Goal: Task Accomplishment & Management: Manage account settings

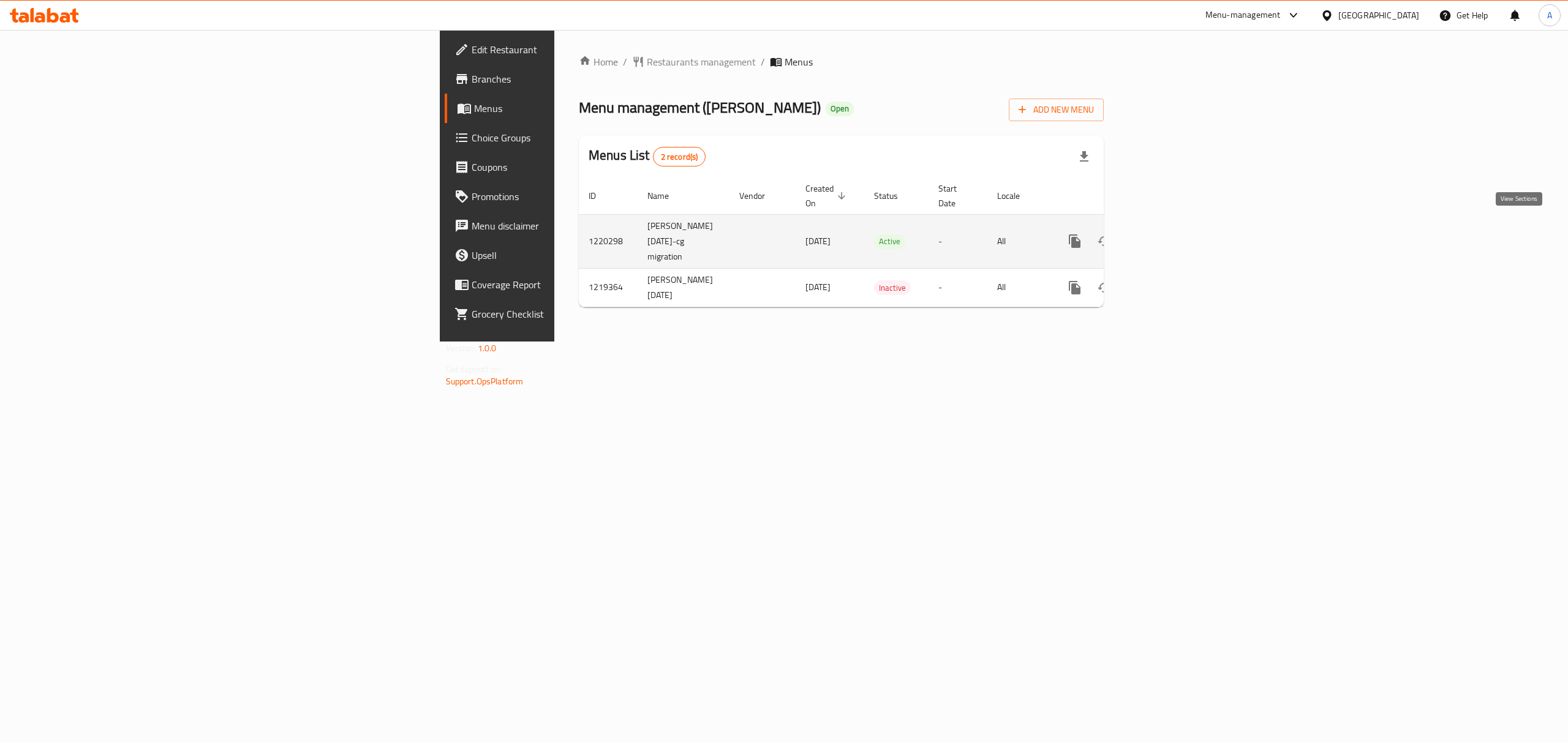
click at [1171, 236] on icon "enhanced table" at bounding box center [1163, 241] width 15 height 15
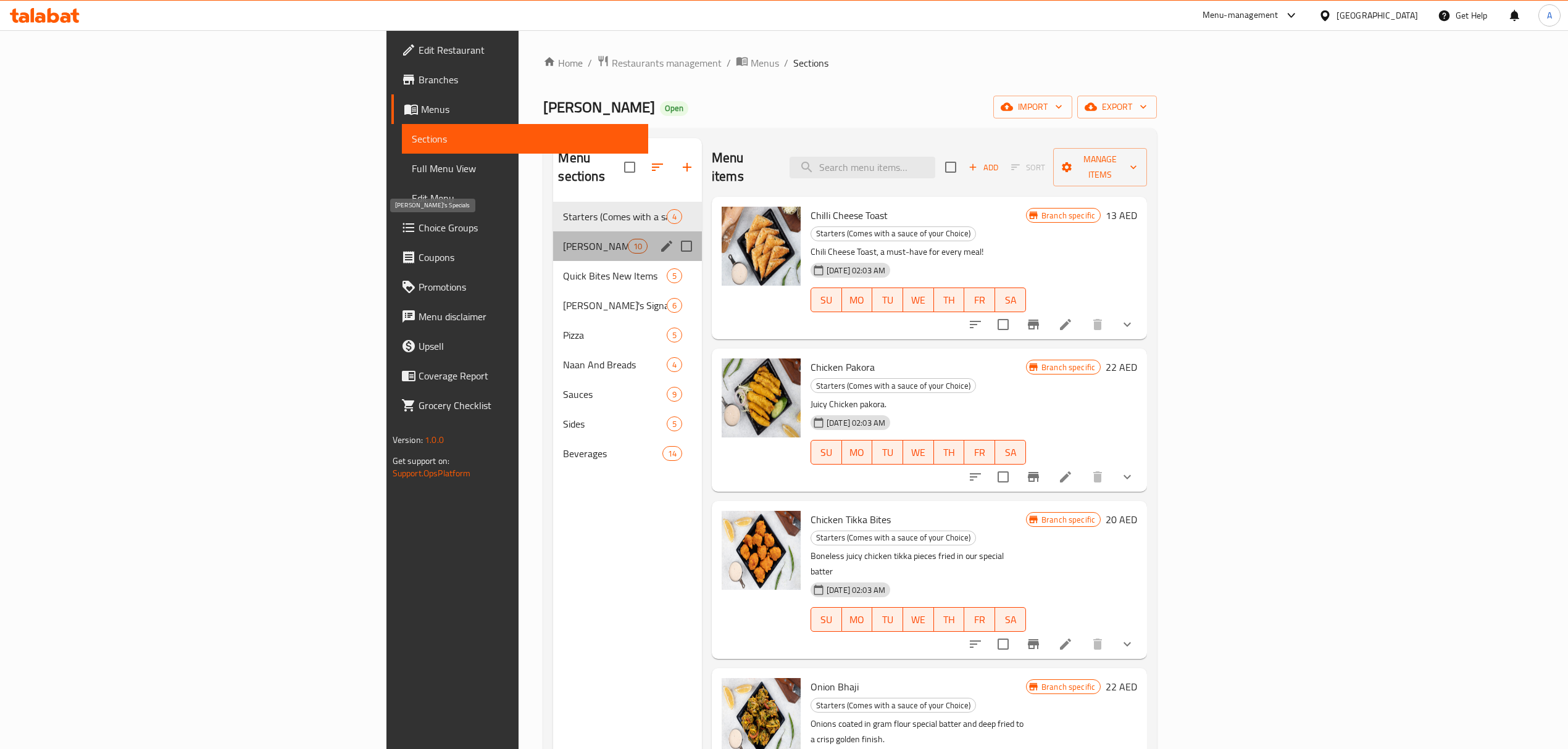
click at [563, 239] on span "[PERSON_NAME]'s Specials" at bounding box center [595, 246] width 64 height 15
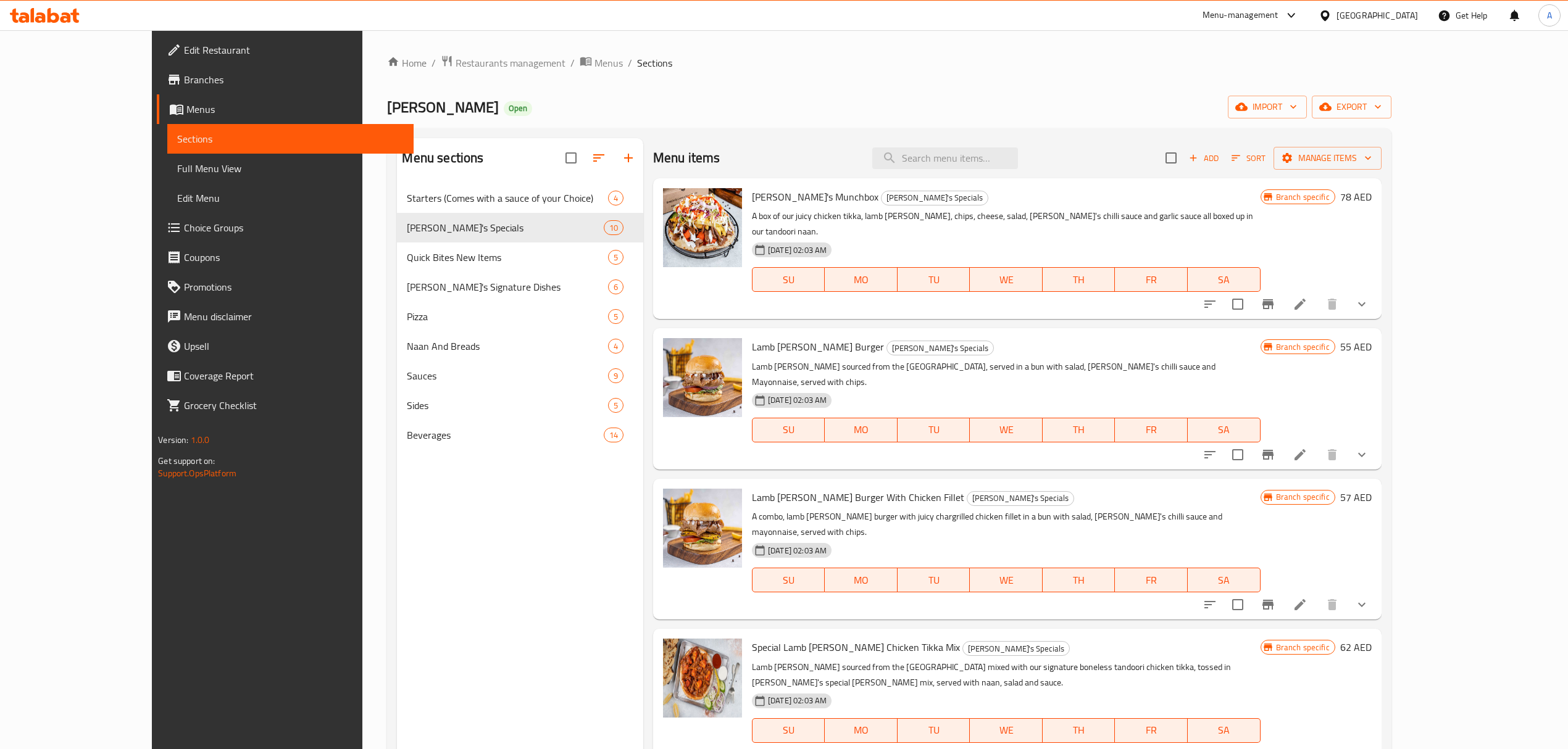
click at [178, 59] on link "Edit Restaurant" at bounding box center [285, 50] width 257 height 30
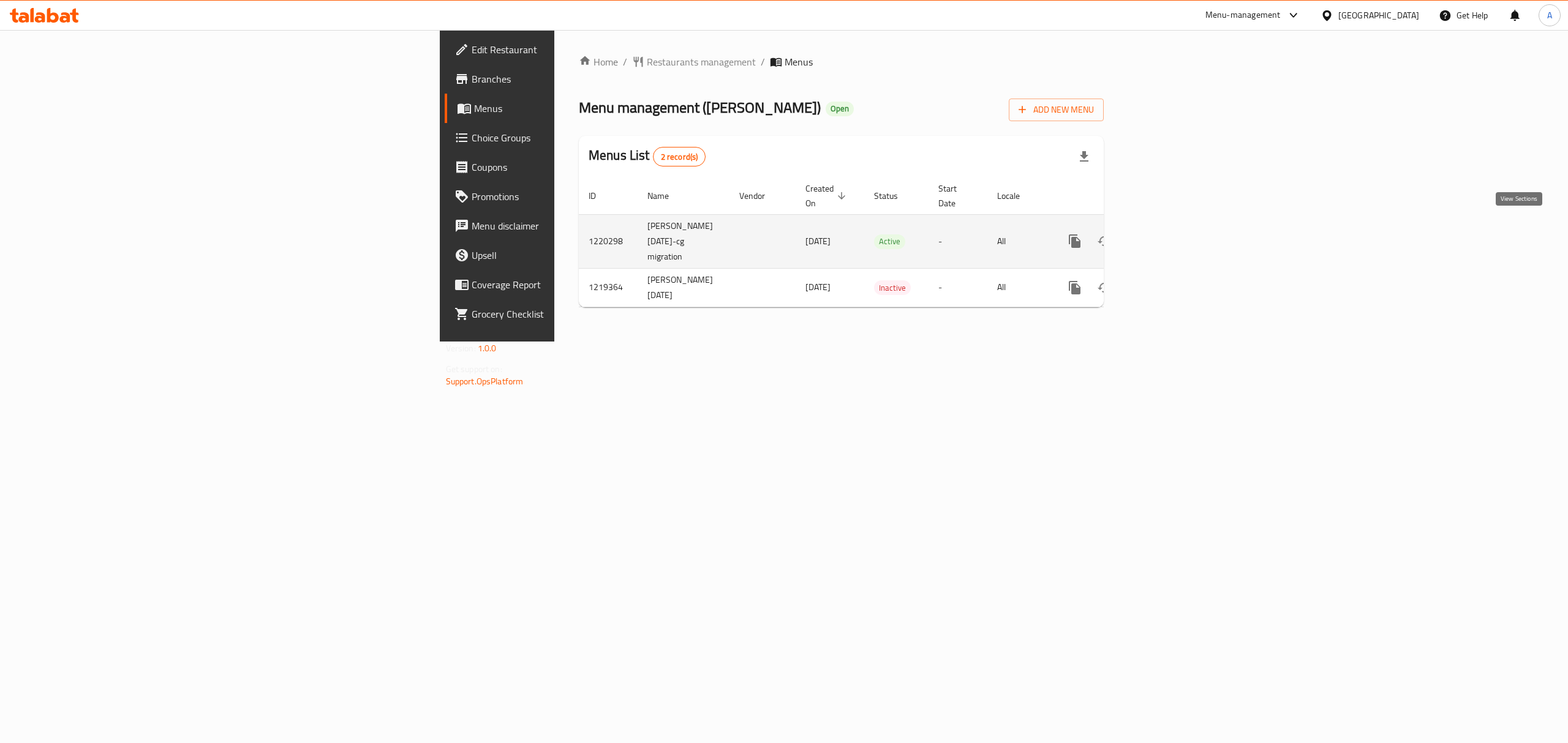
click at [1178, 236] on link "enhanced table" at bounding box center [1164, 241] width 30 height 30
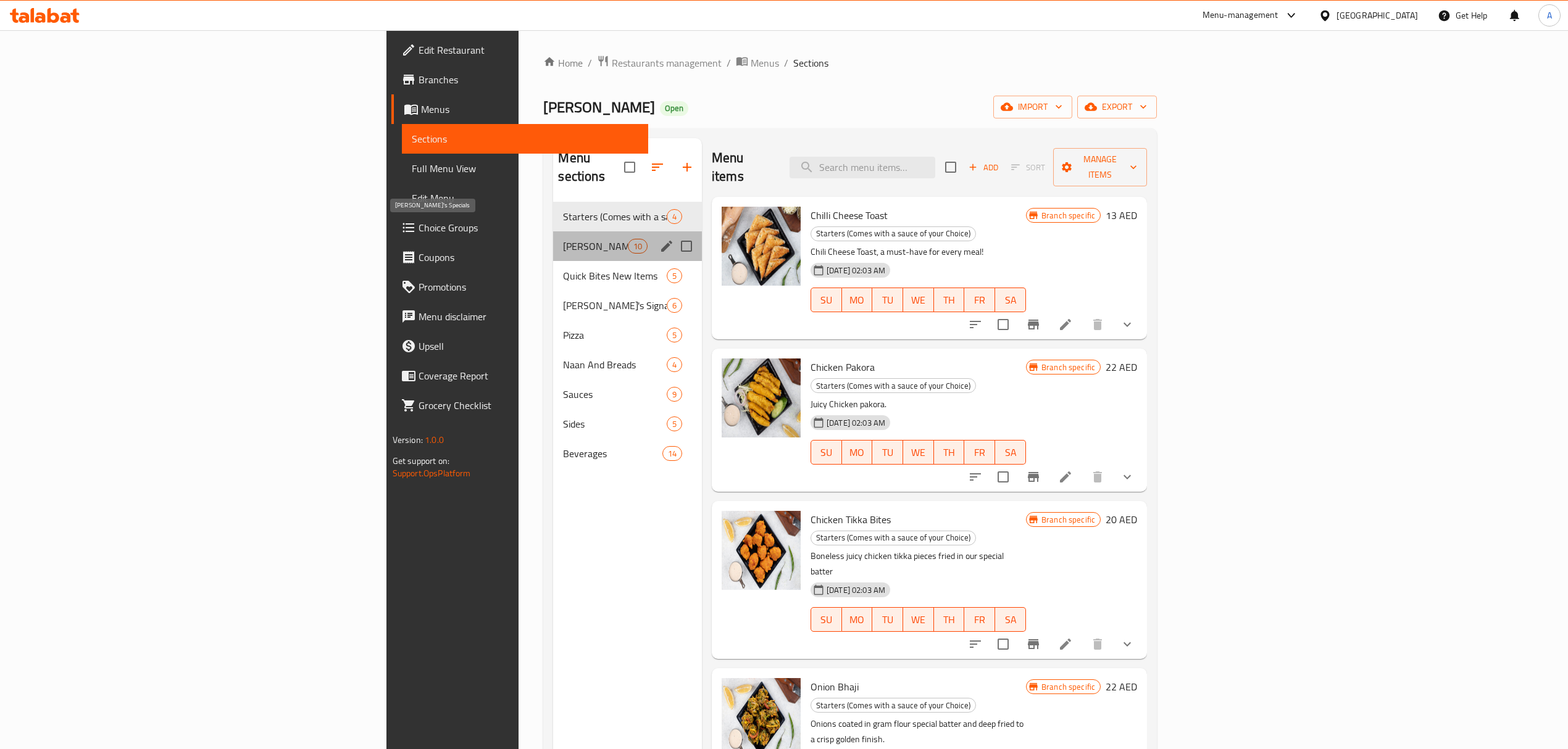
click at [563, 239] on span "[PERSON_NAME]'s Specials" at bounding box center [595, 246] width 64 height 15
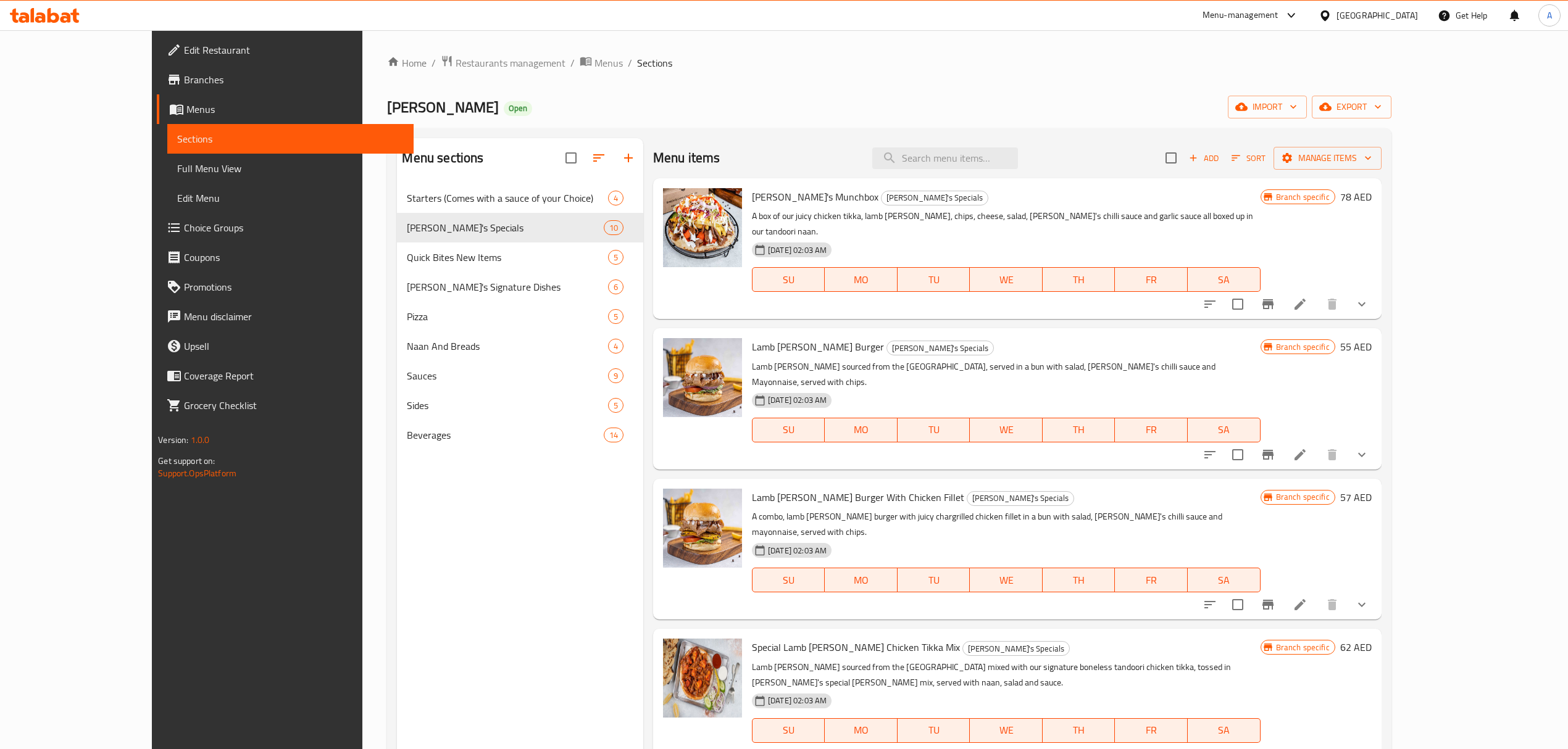
click at [1274, 299] on icon "Branch-specific-item" at bounding box center [1268, 304] width 11 height 10
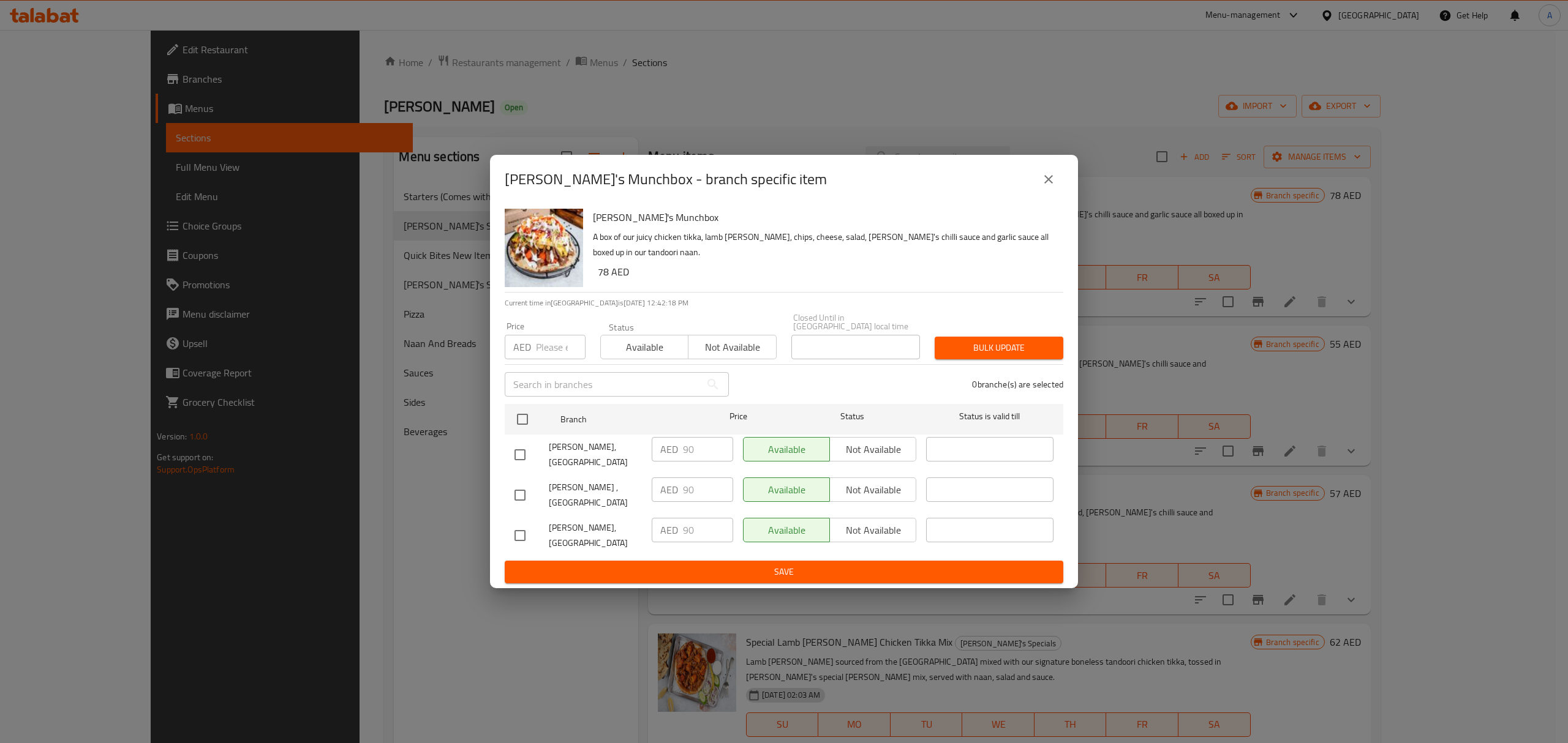
click at [1037, 183] on button "close" at bounding box center [1049, 179] width 30 height 30
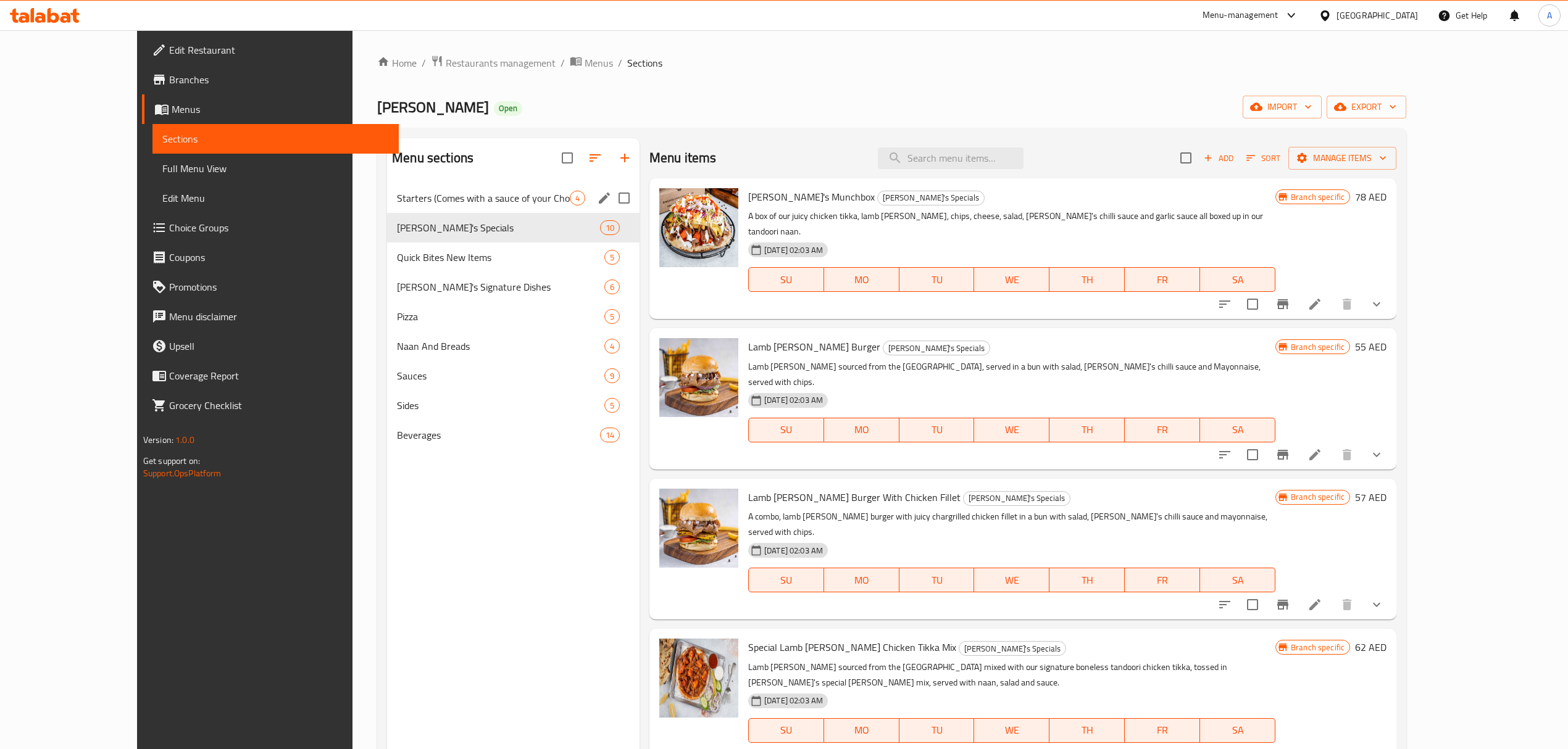
click at [387, 188] on div "Starters (Comes with a sauce of your Choice) 4" at bounding box center [513, 198] width 253 height 30
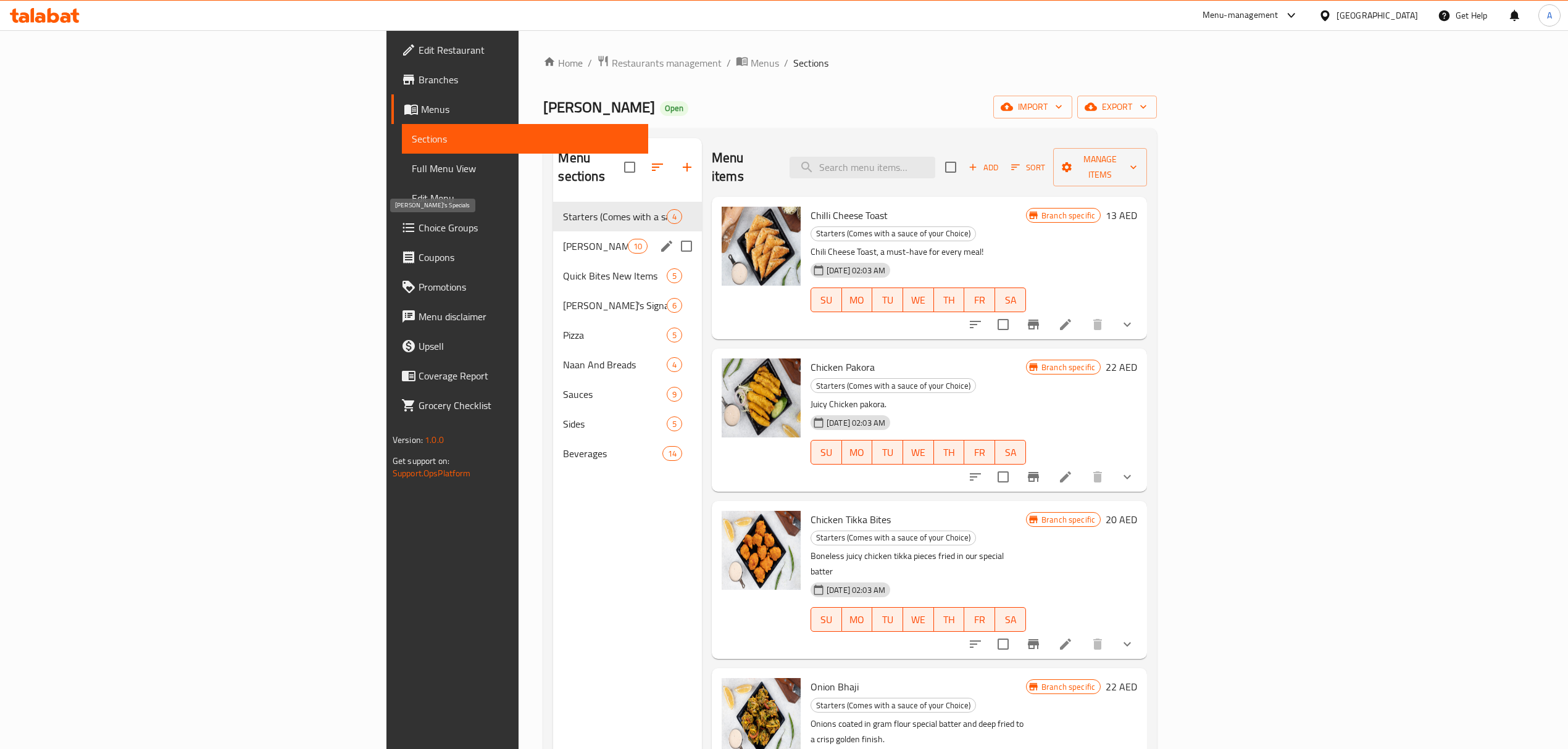
click at [563, 239] on span "[PERSON_NAME]'s Specials" at bounding box center [595, 246] width 64 height 15
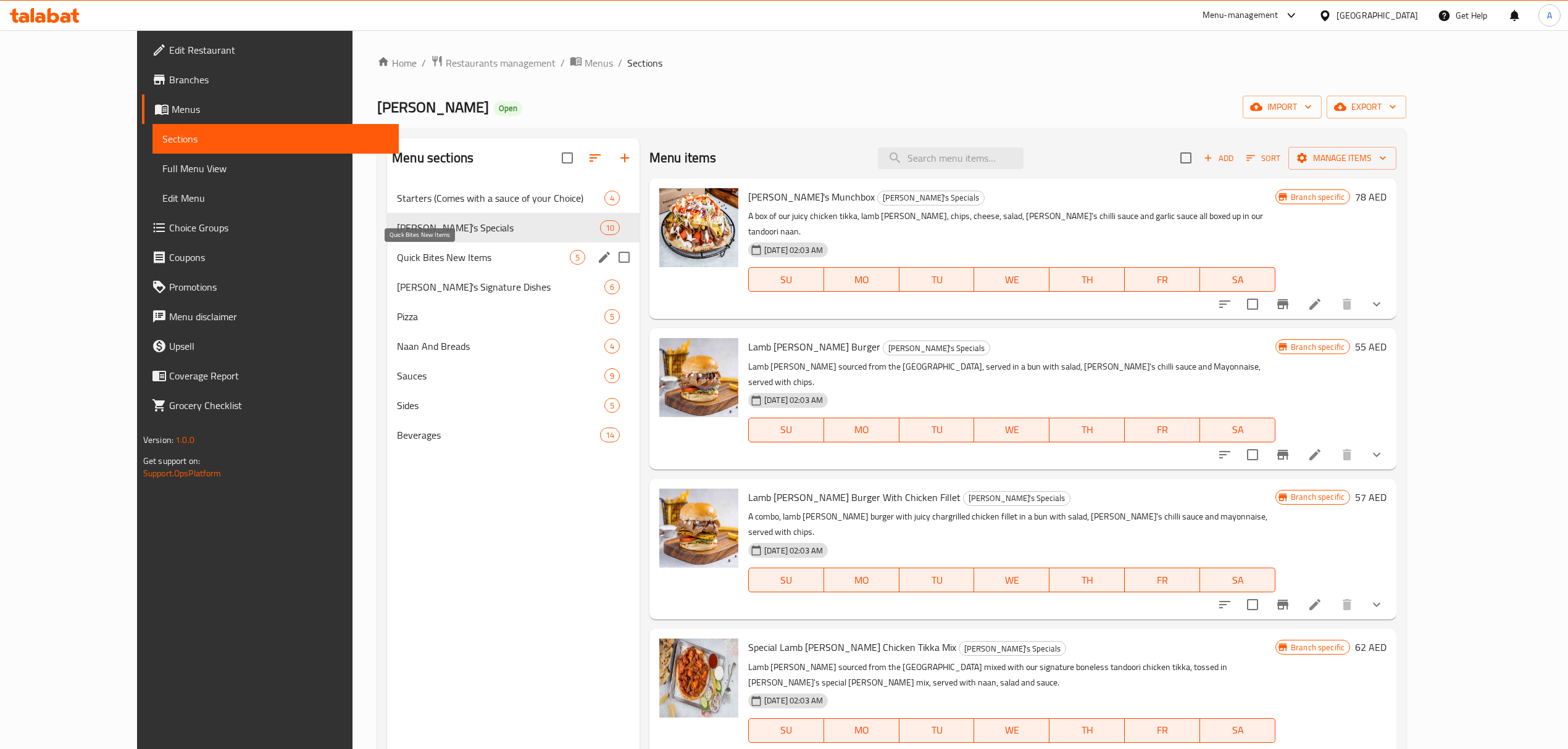
click at [397, 255] on span "Quick Bites New Items" at bounding box center [483, 258] width 173 height 15
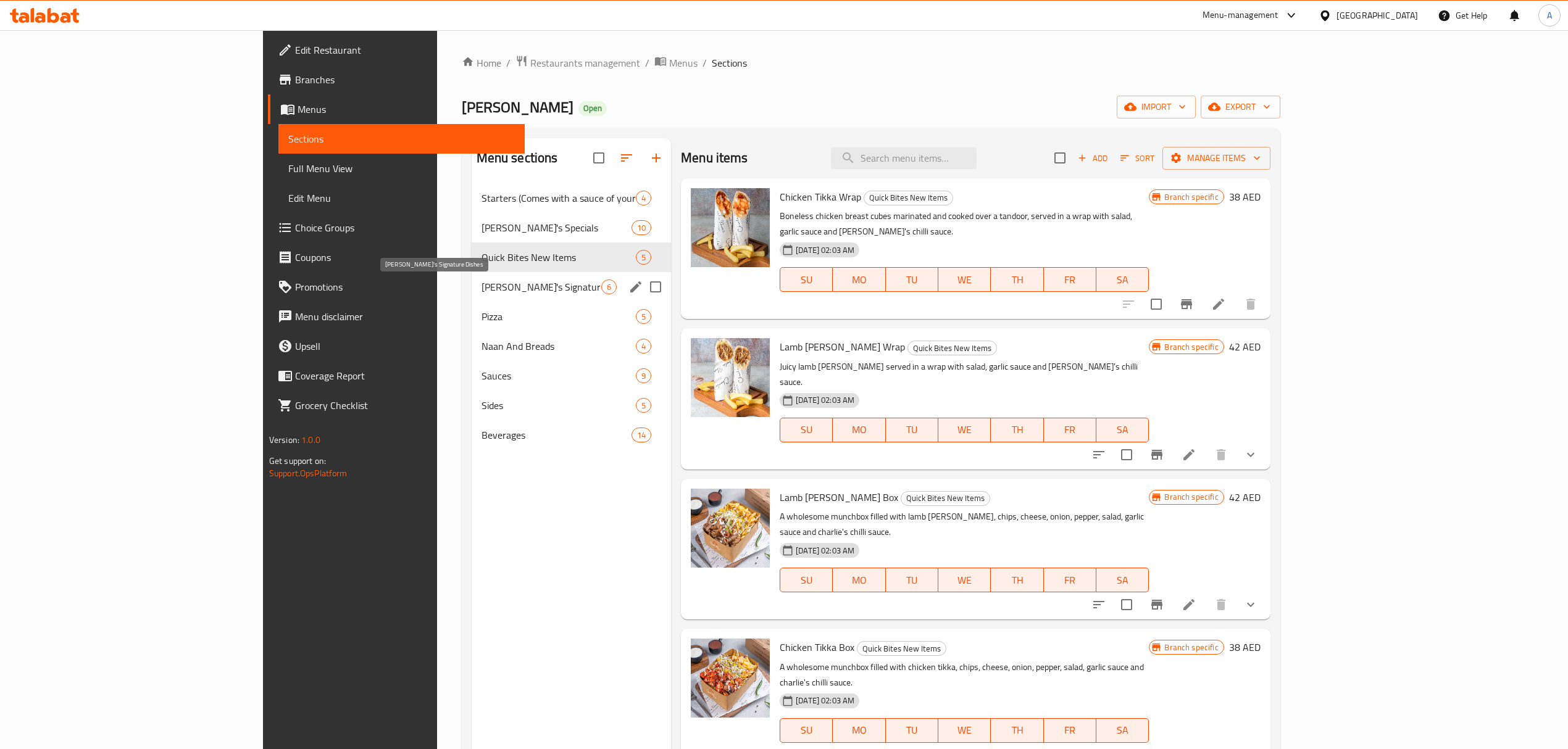
click at [482, 289] on span "[PERSON_NAME]'s Signature Dishes" at bounding box center [541, 287] width 120 height 15
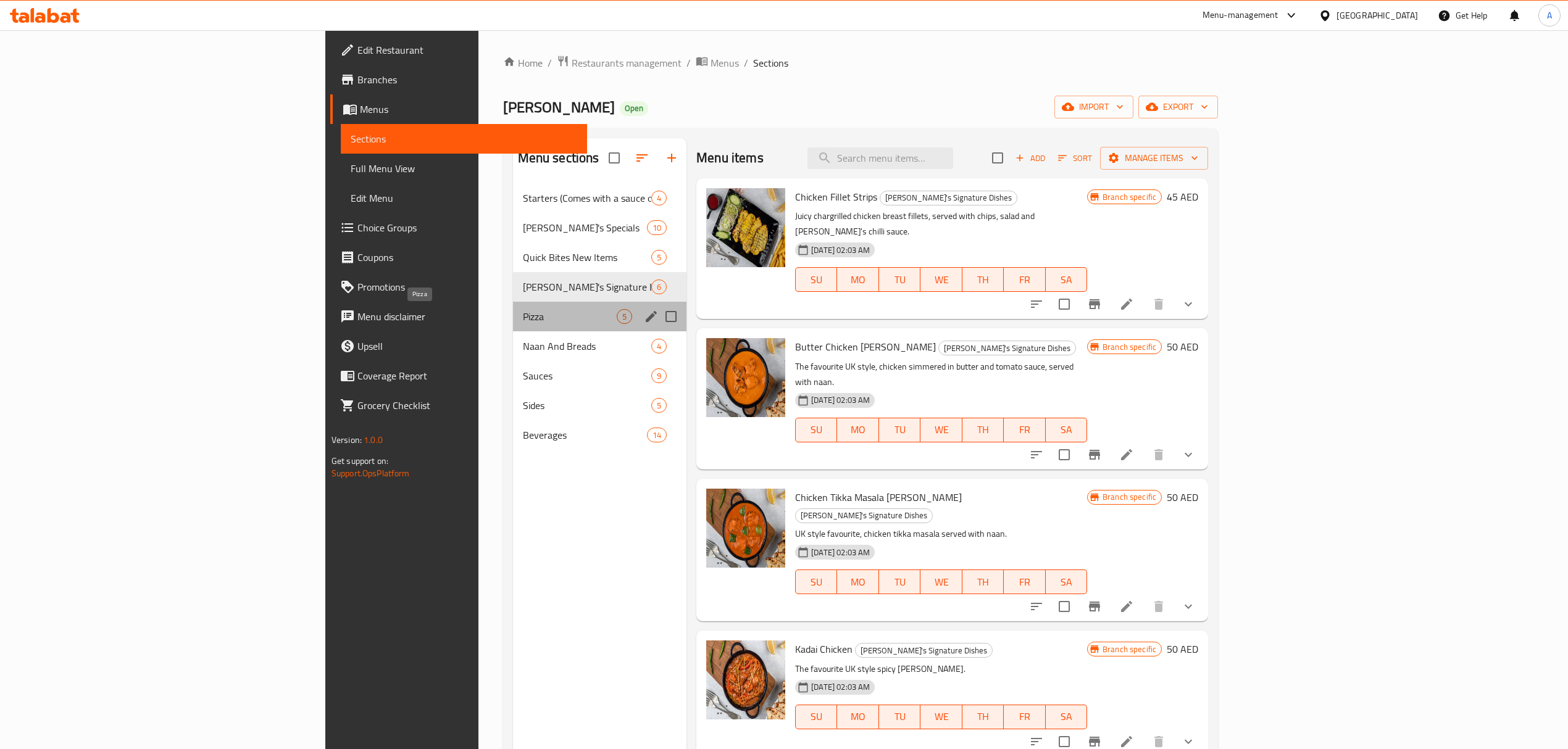
click at [523, 319] on span "Pizza" at bounding box center [569, 317] width 94 height 15
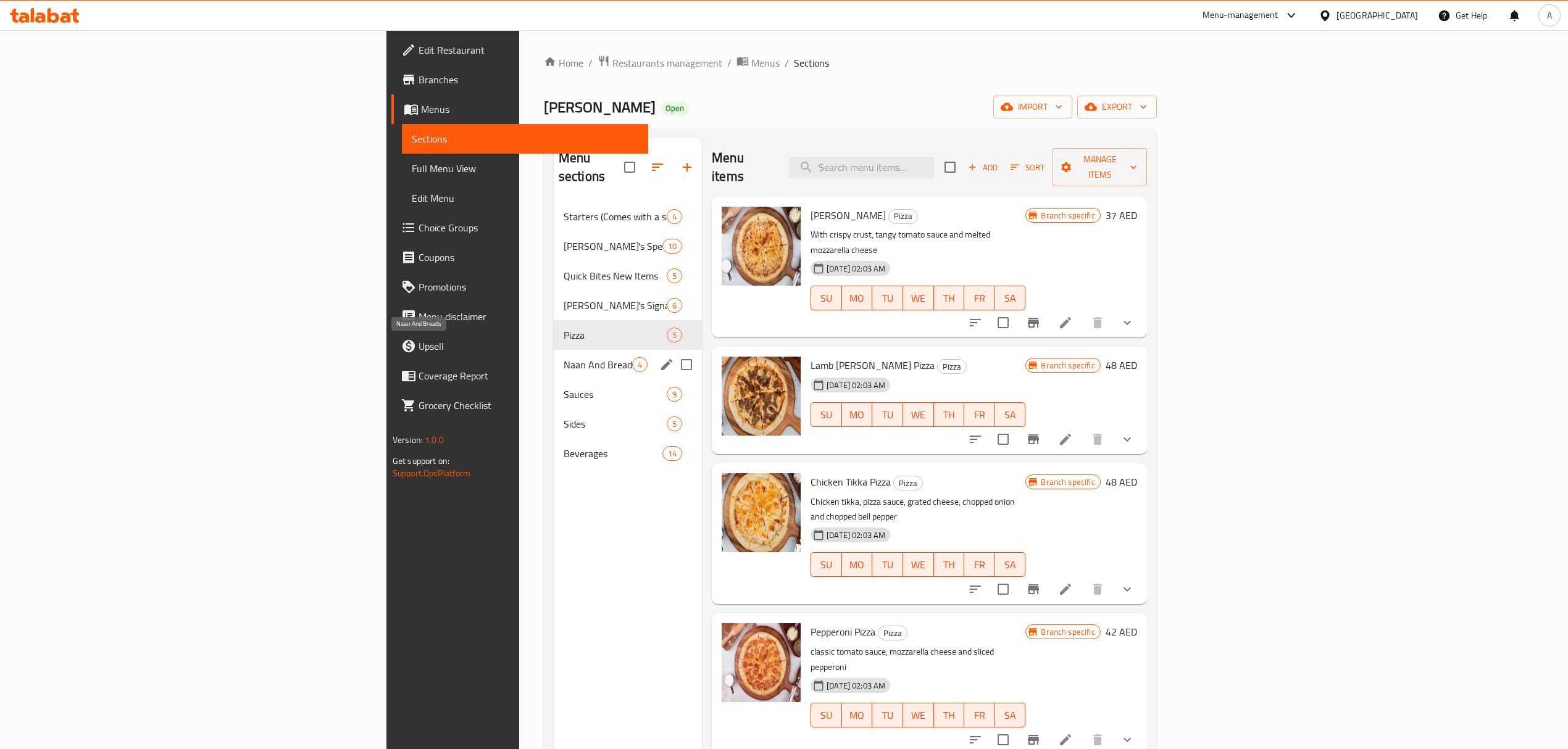
click at [564, 357] on span "Naan And Breads" at bounding box center [598, 365] width 69 height 15
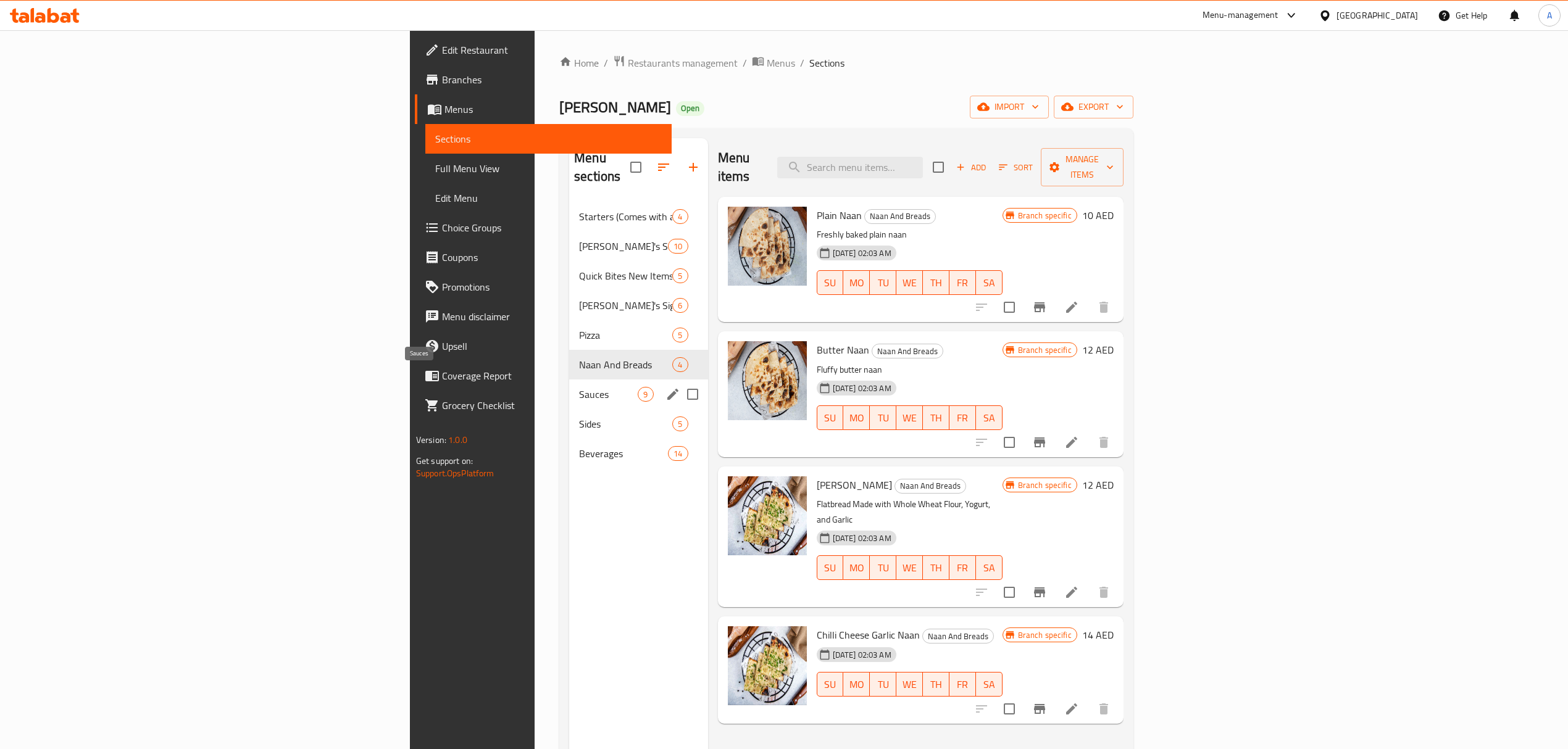
click at [579, 387] on span "Sauces" at bounding box center [608, 394] width 59 height 15
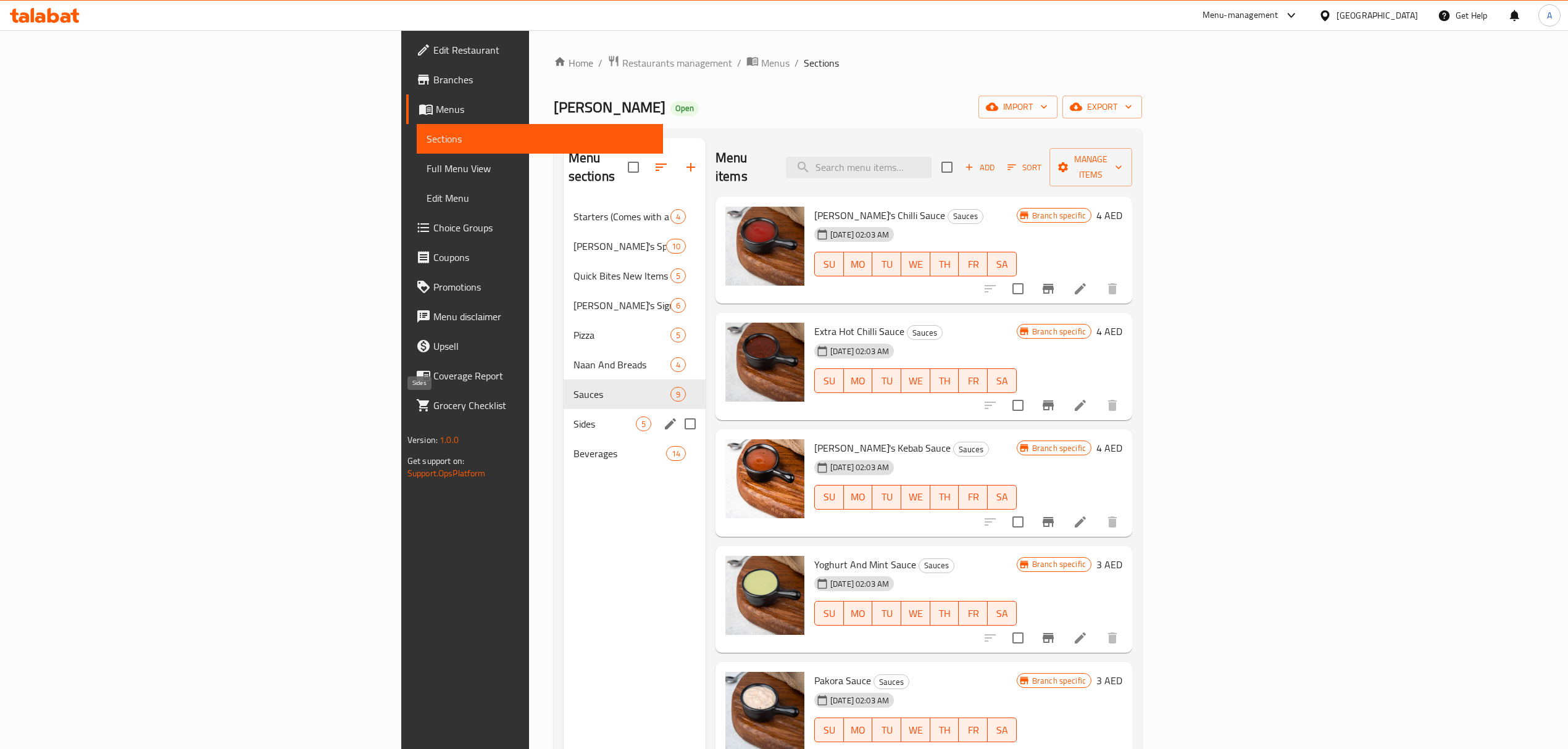
click at [573, 417] on span "Sides" at bounding box center [604, 424] width 62 height 15
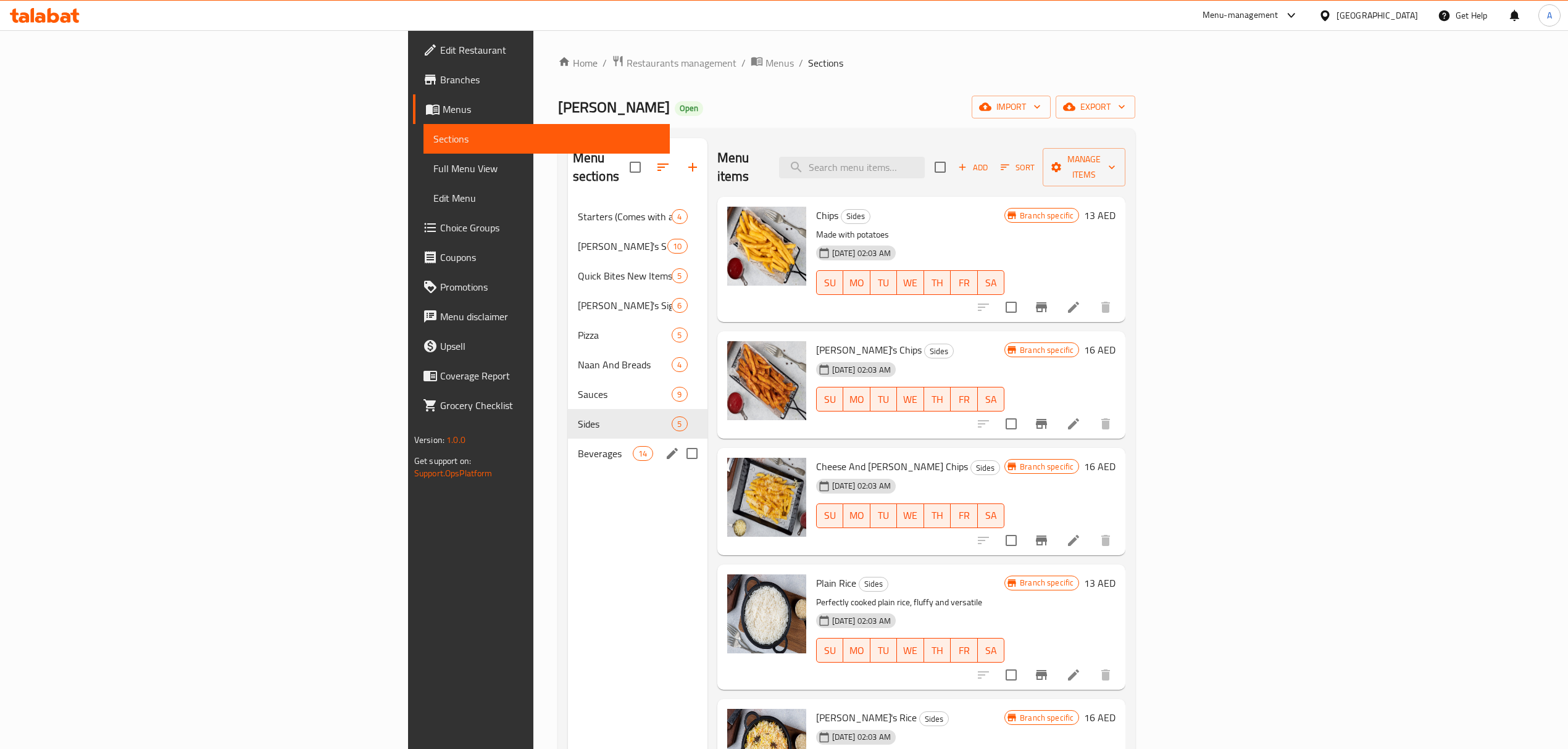
click at [568, 447] on div "Beverages 14" at bounding box center [637, 454] width 140 height 30
